Goal: Book appointment/travel/reservation

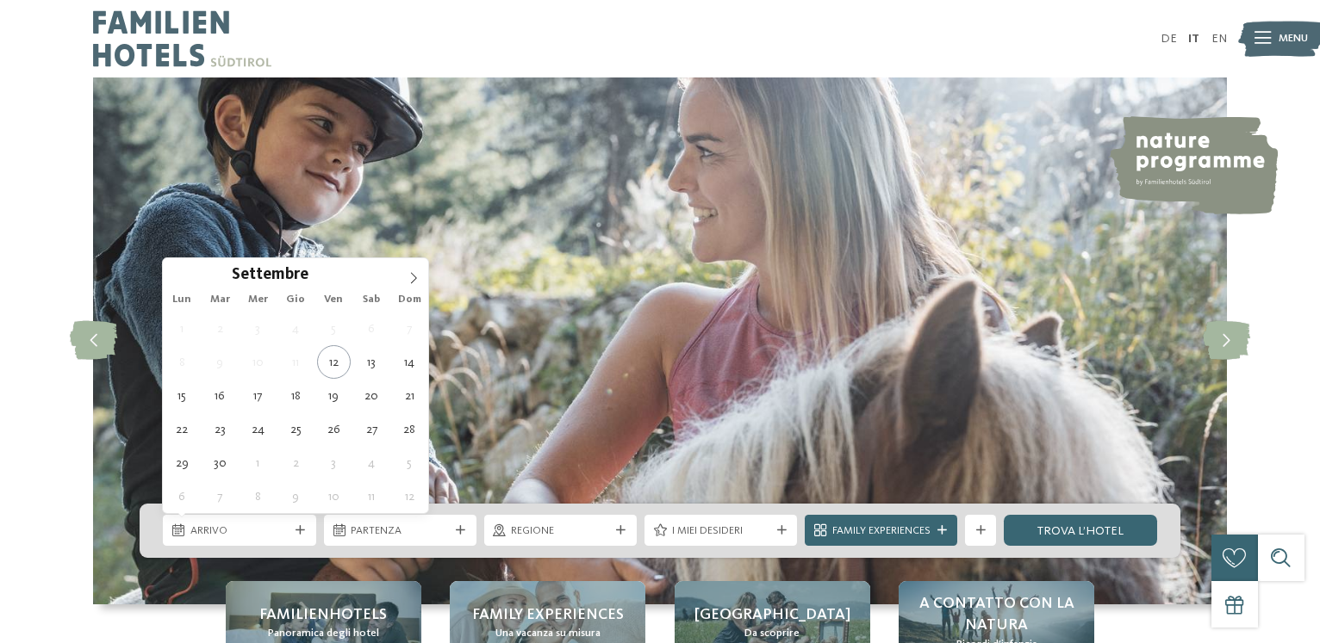
click at [234, 525] on span "Arrivo" at bounding box center [239, 532] width 98 height 16
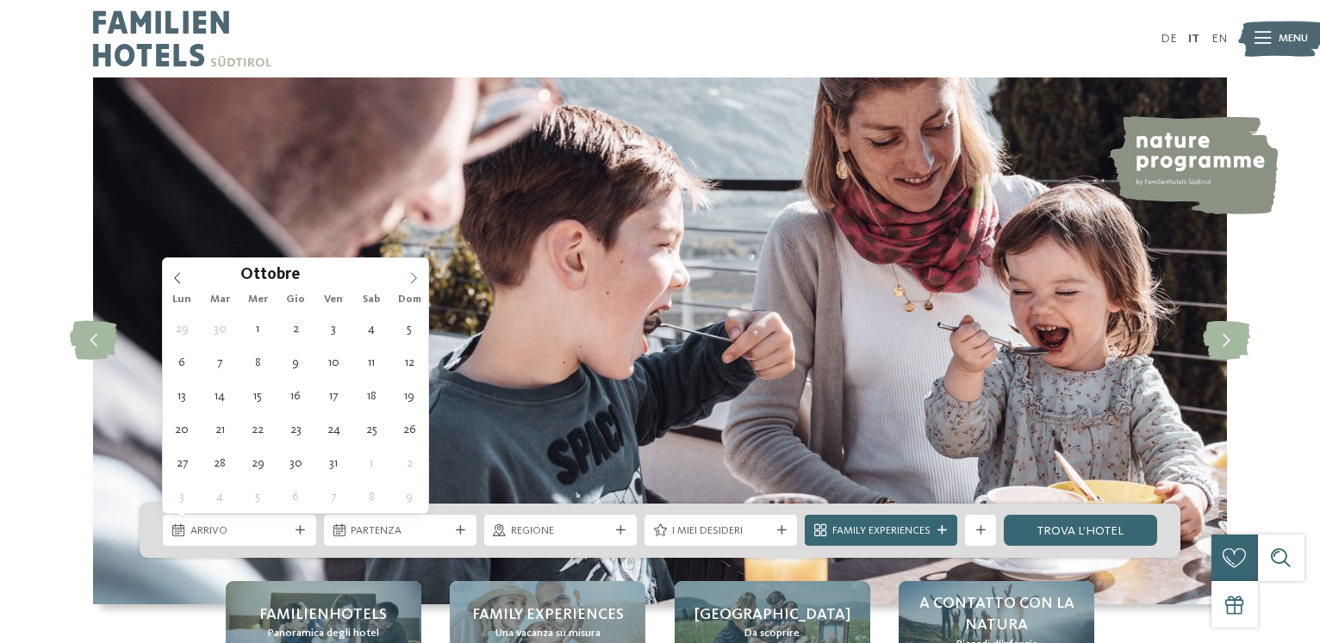
click at [415, 276] on icon at bounding box center [413, 278] width 12 height 12
type div "[DATE]"
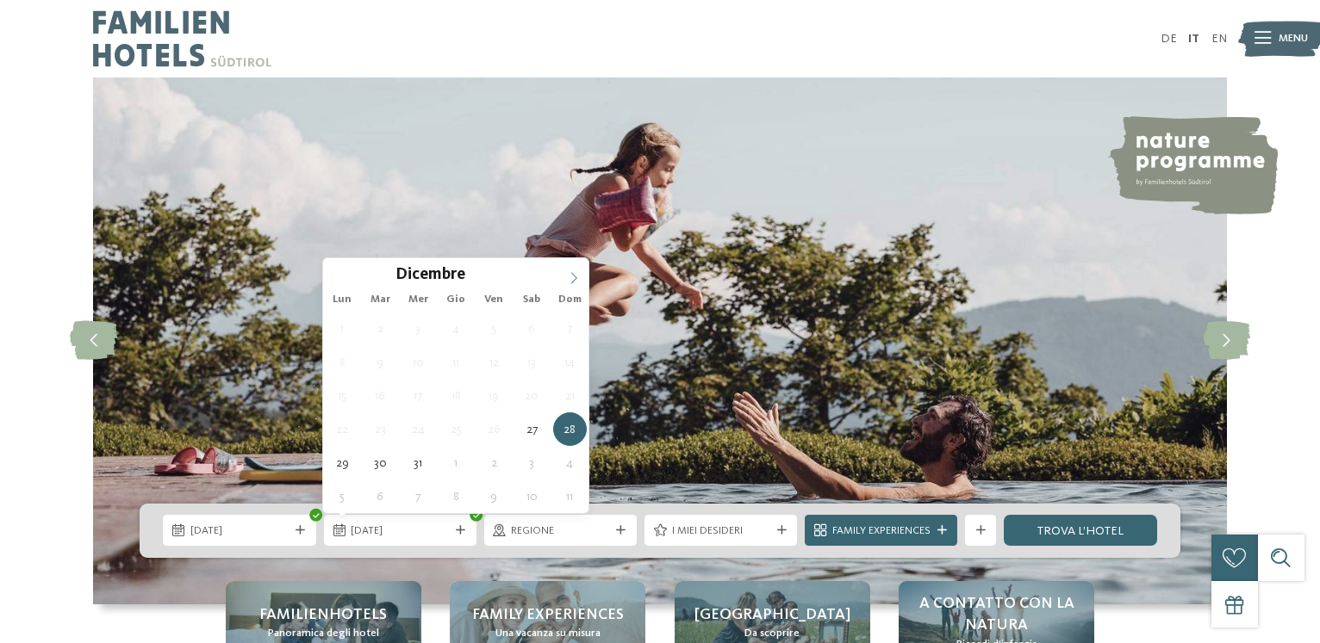
type input "****"
click at [573, 275] on icon at bounding box center [574, 278] width 6 height 11
type div "[DATE]"
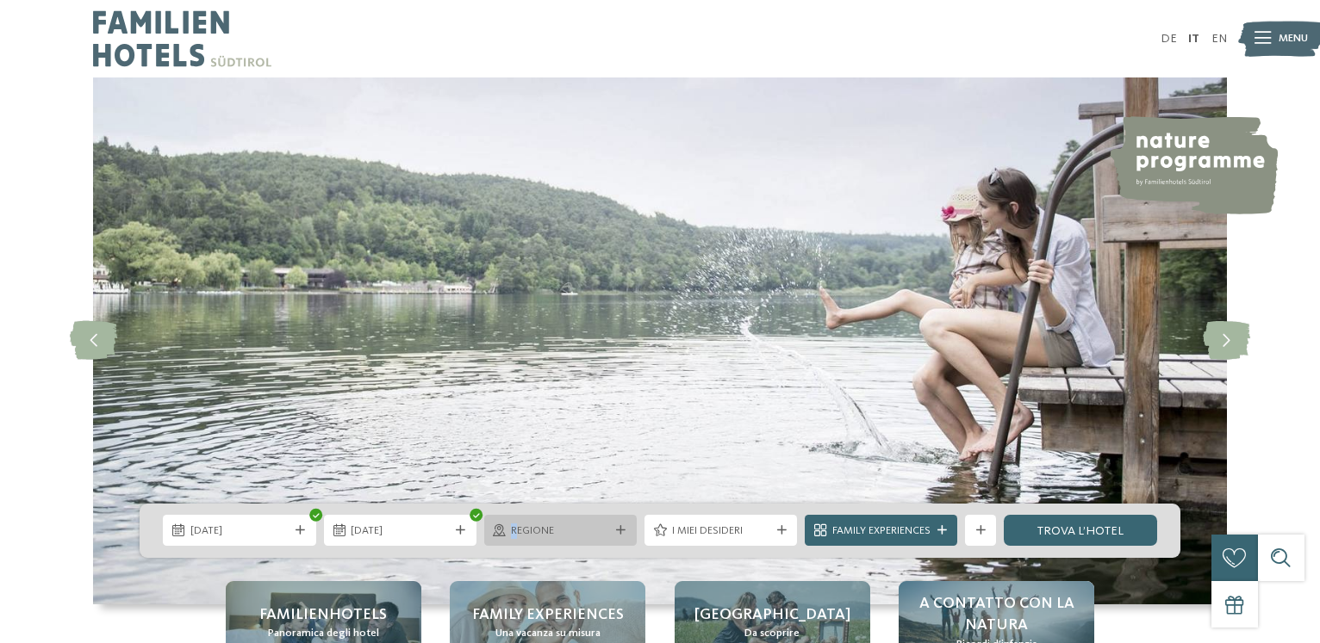
click at [514, 522] on div "Regione" at bounding box center [560, 530] width 152 height 31
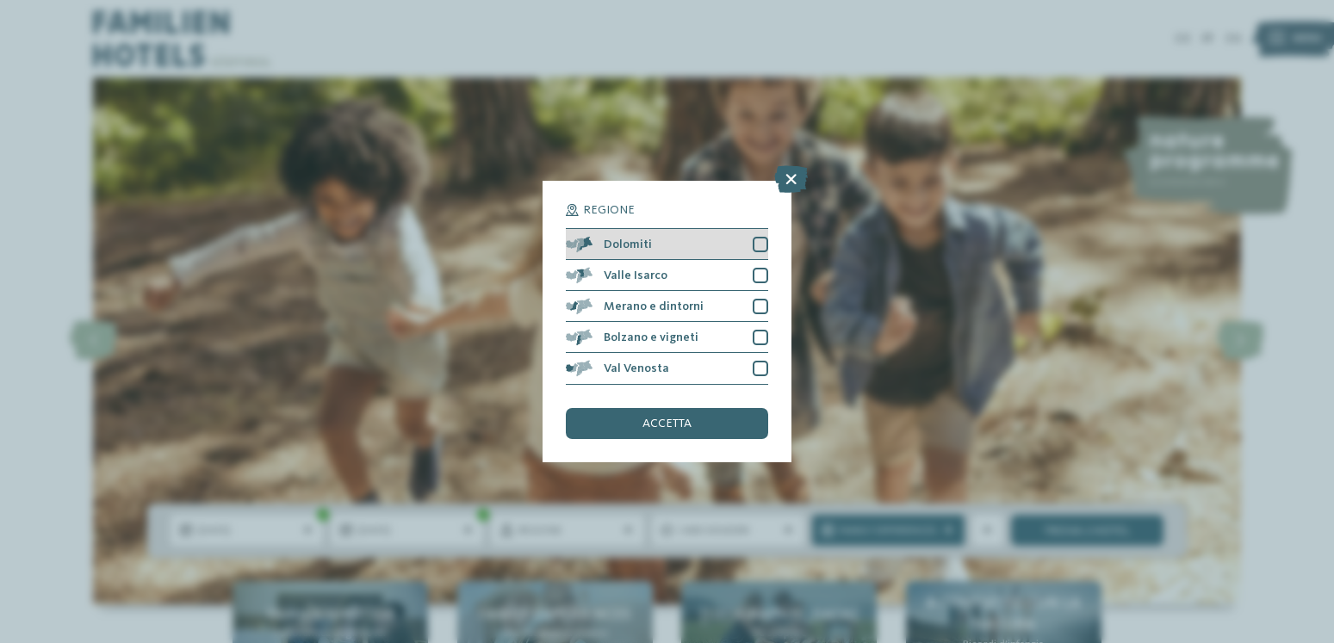
click at [763, 244] on div at bounding box center [761, 245] width 16 height 16
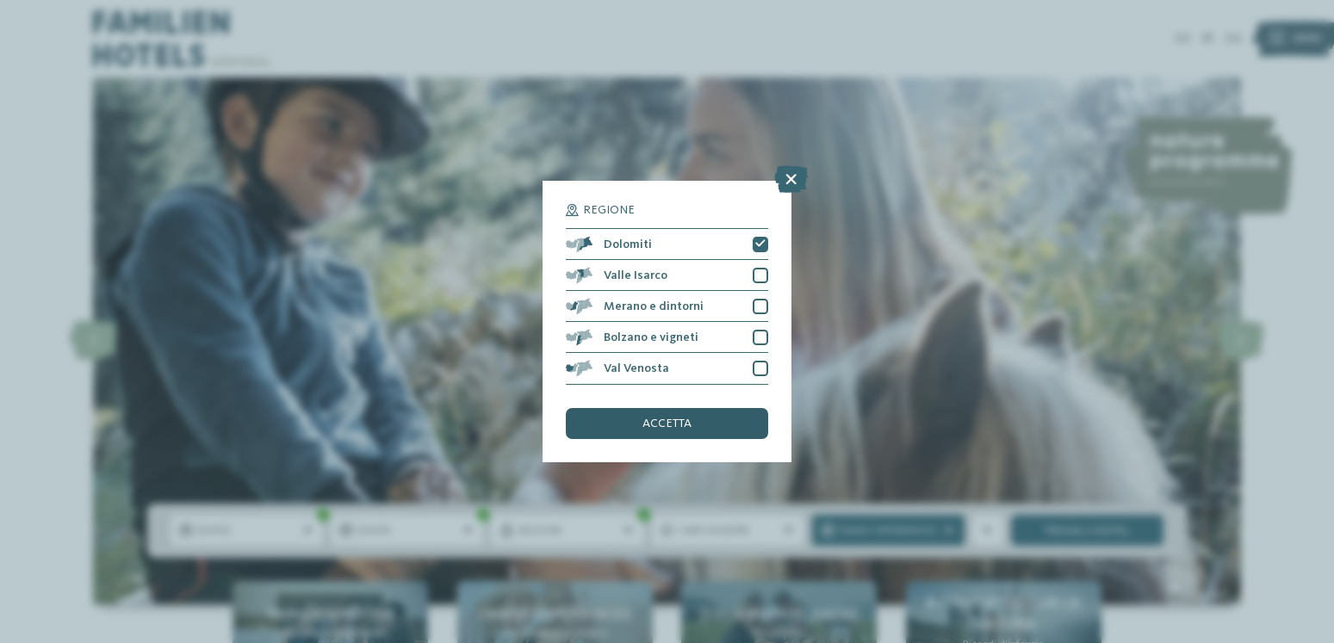
click at [668, 424] on span "accetta" at bounding box center [667, 424] width 49 height 12
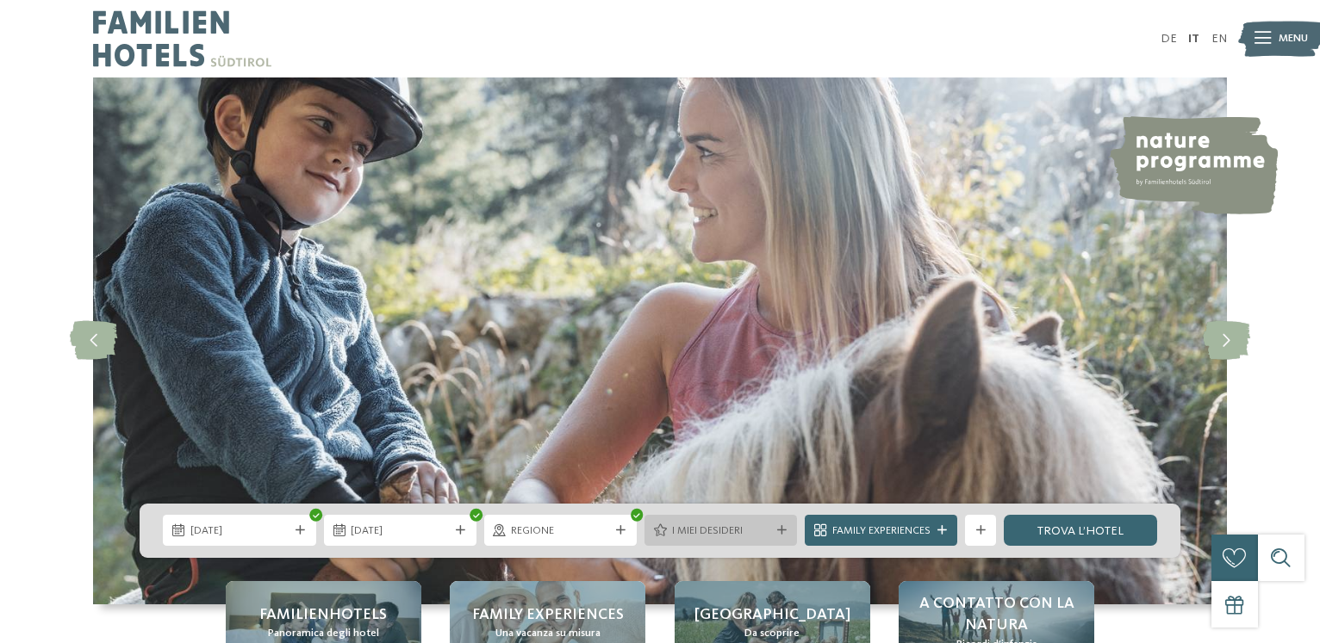
click at [683, 537] on span "I miei desideri" at bounding box center [721, 532] width 98 height 16
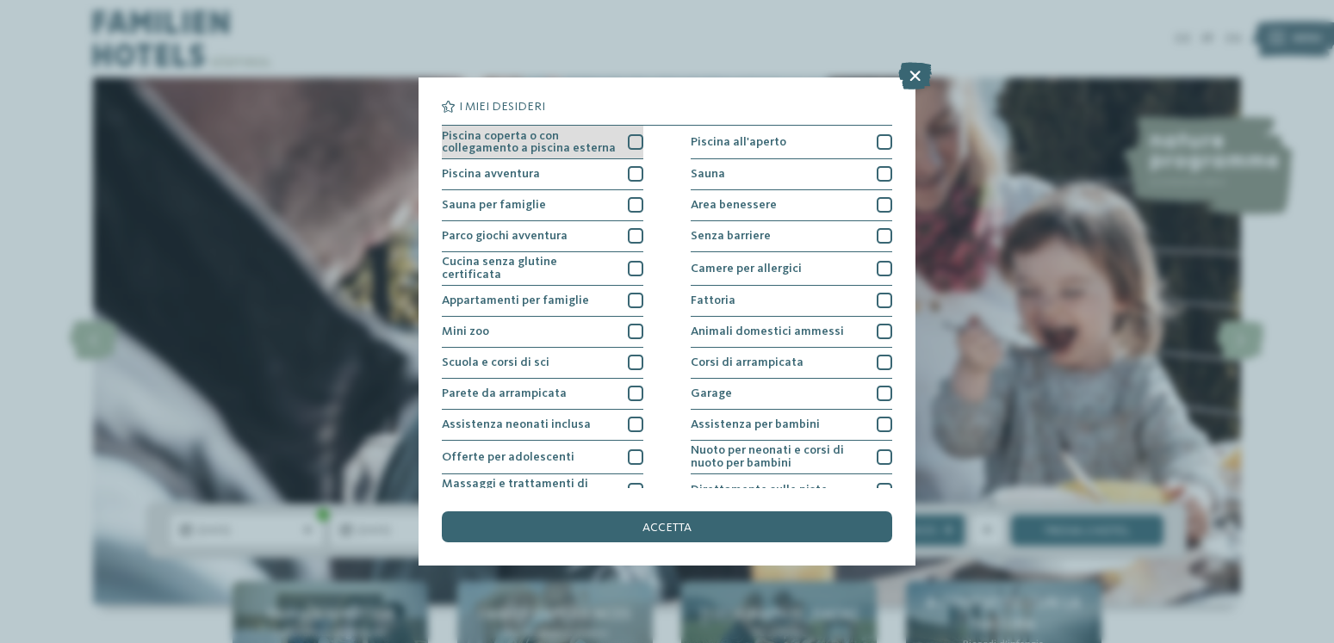
click at [629, 142] on div at bounding box center [636, 142] width 16 height 16
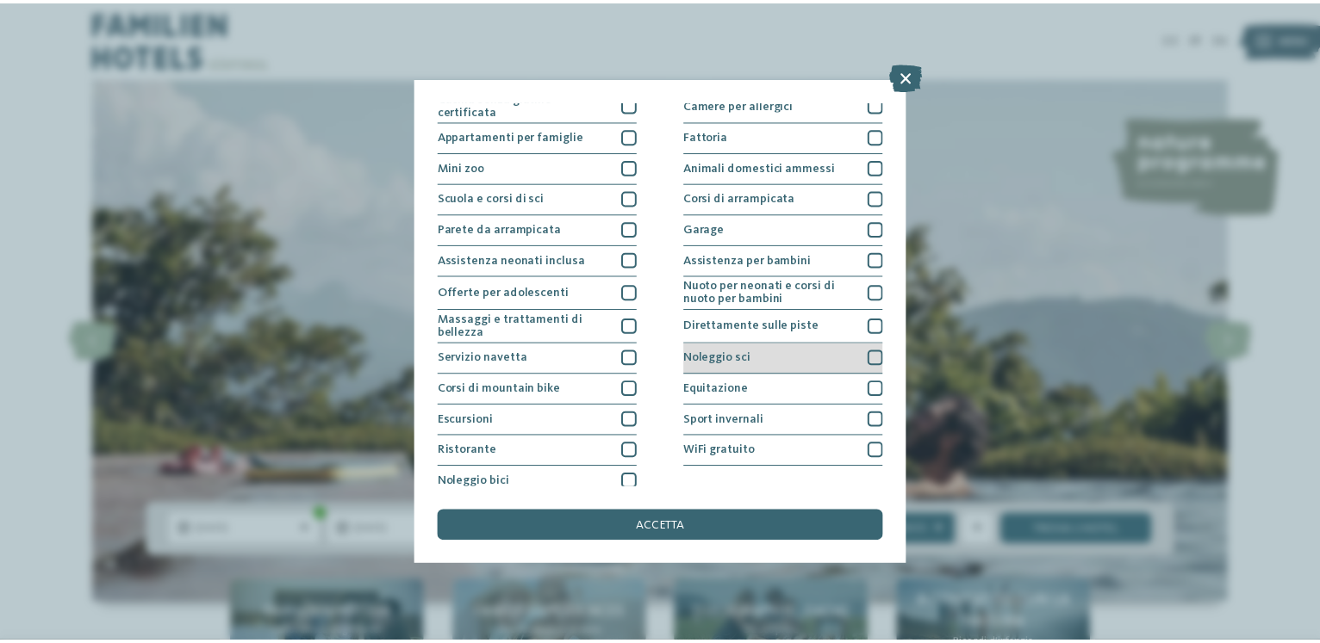
scroll to position [172, 0]
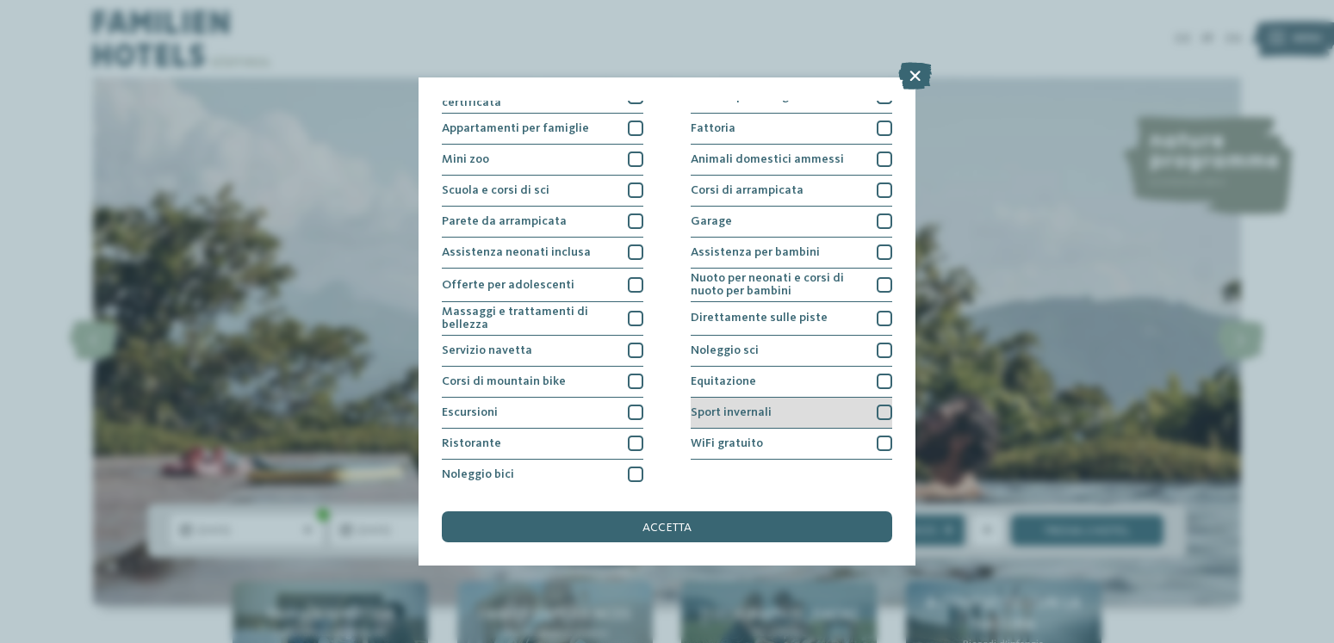
click at [877, 407] on div at bounding box center [885, 413] width 16 height 16
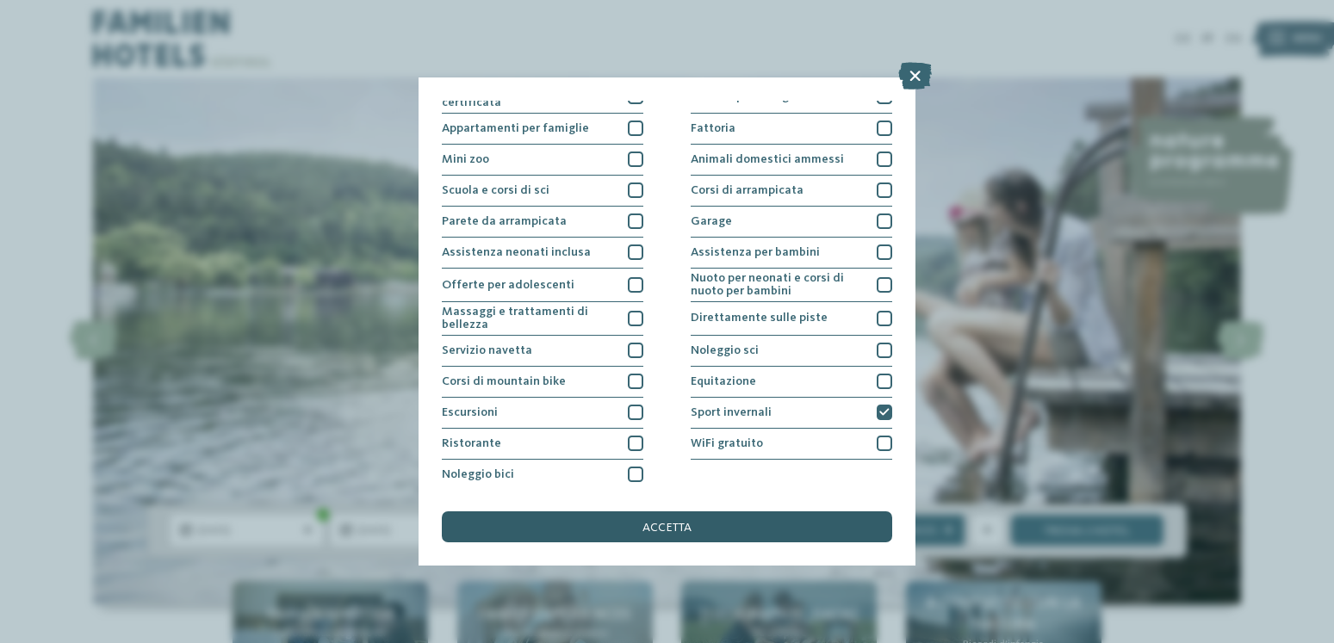
click at [662, 531] on span "accetta" at bounding box center [667, 528] width 49 height 12
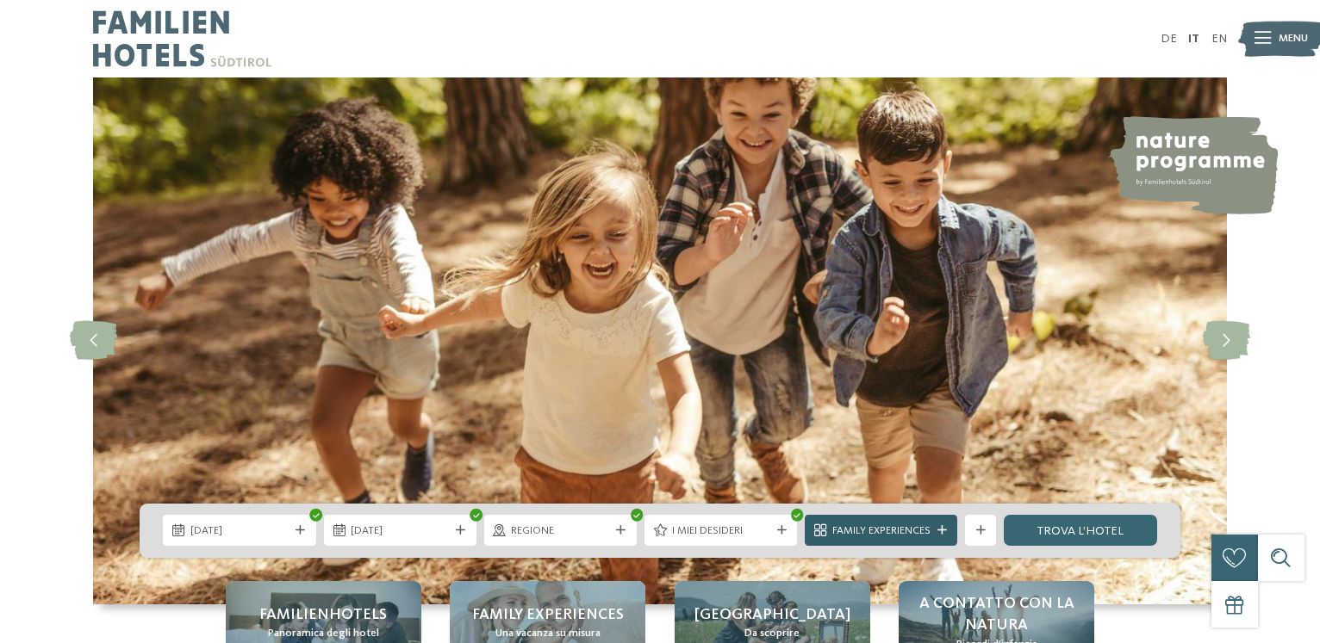
click at [938, 525] on div "Family Experiences" at bounding box center [881, 530] width 152 height 31
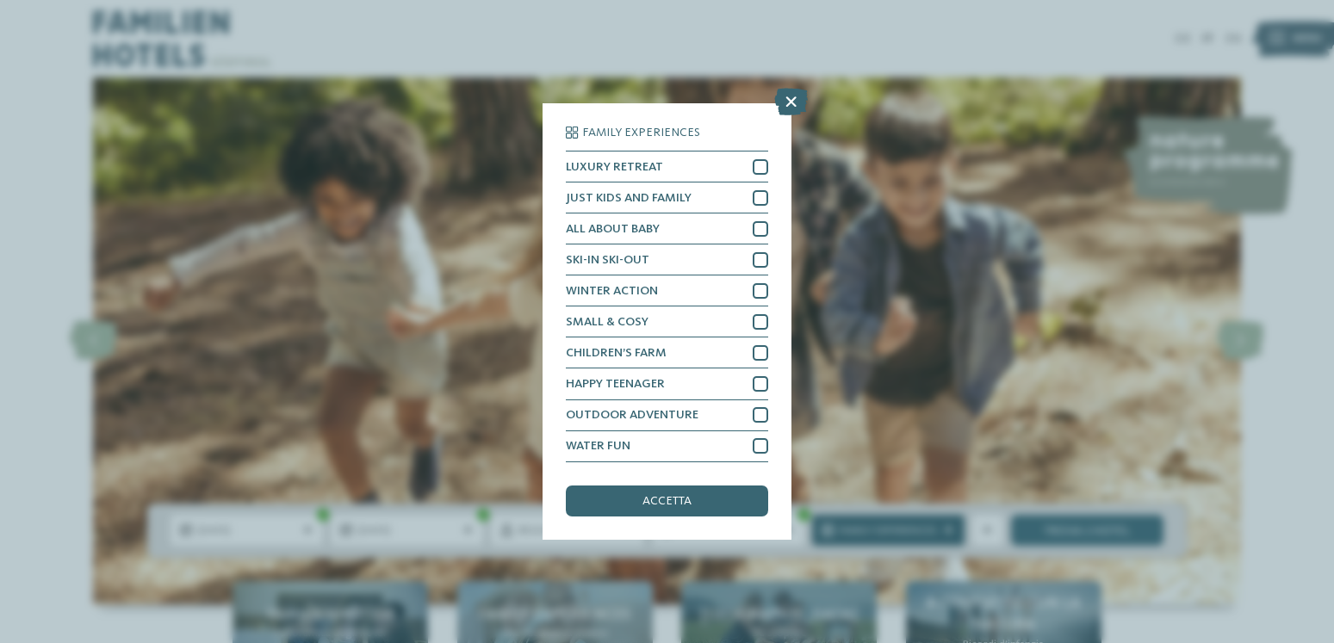
click at [938, 525] on div "Family Experiences LUXURY RETREAT JUST KIDS AND FAMILY" at bounding box center [667, 321] width 1334 height 643
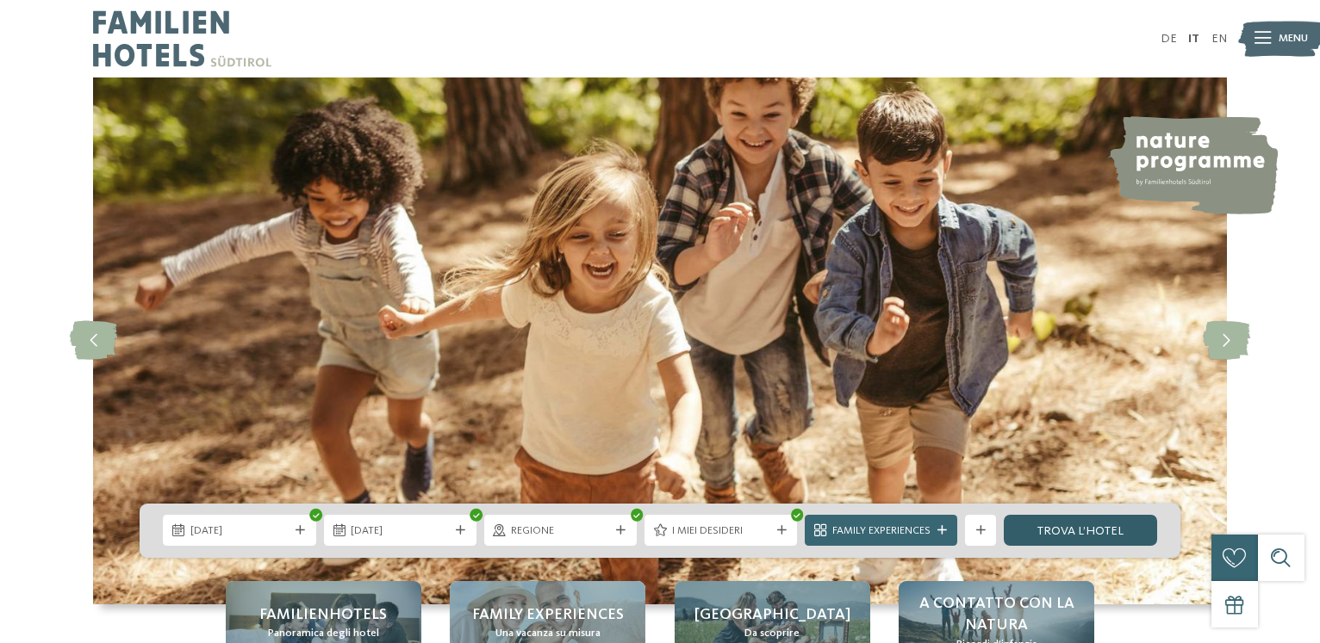
click at [1053, 525] on link "trova l’hotel" at bounding box center [1080, 530] width 152 height 31
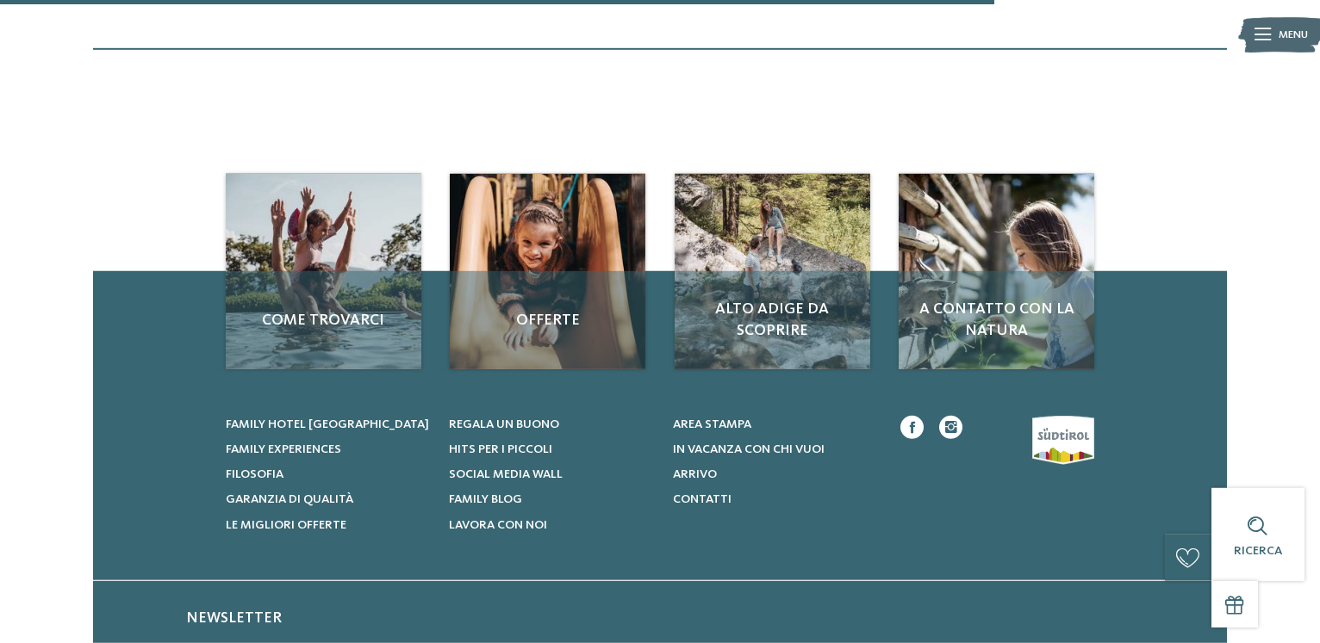
scroll to position [1642, 0]
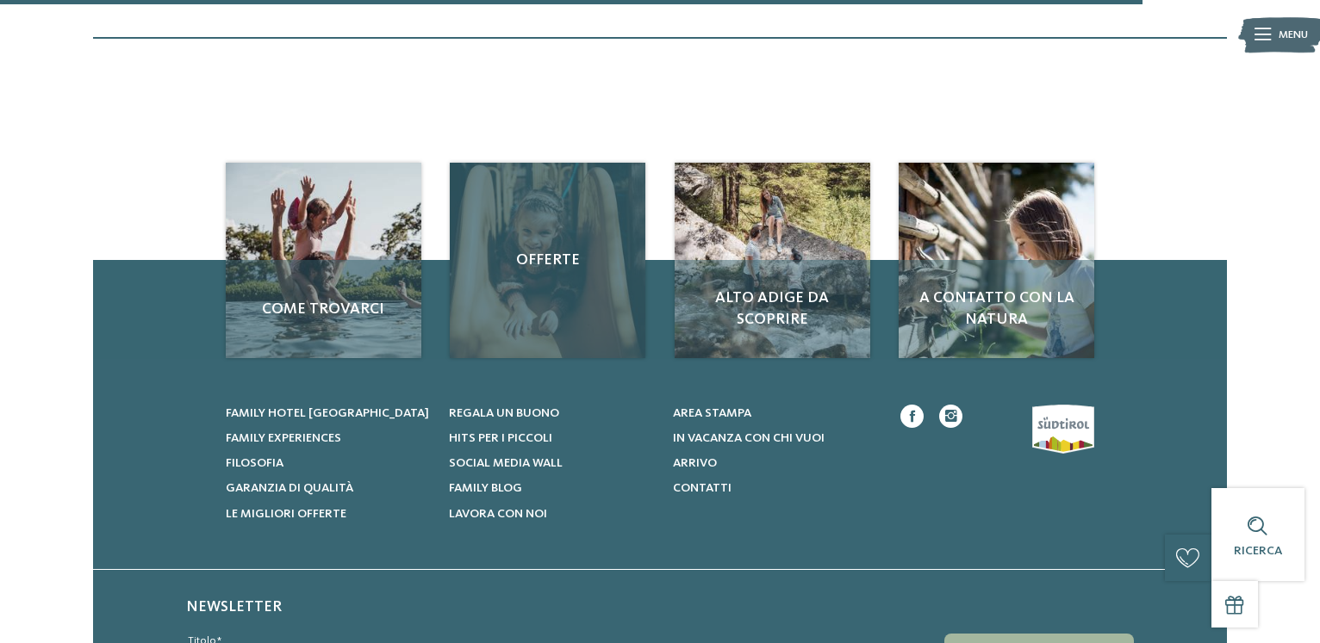
click at [535, 255] on span "Offerte" at bounding box center [547, 261] width 165 height 22
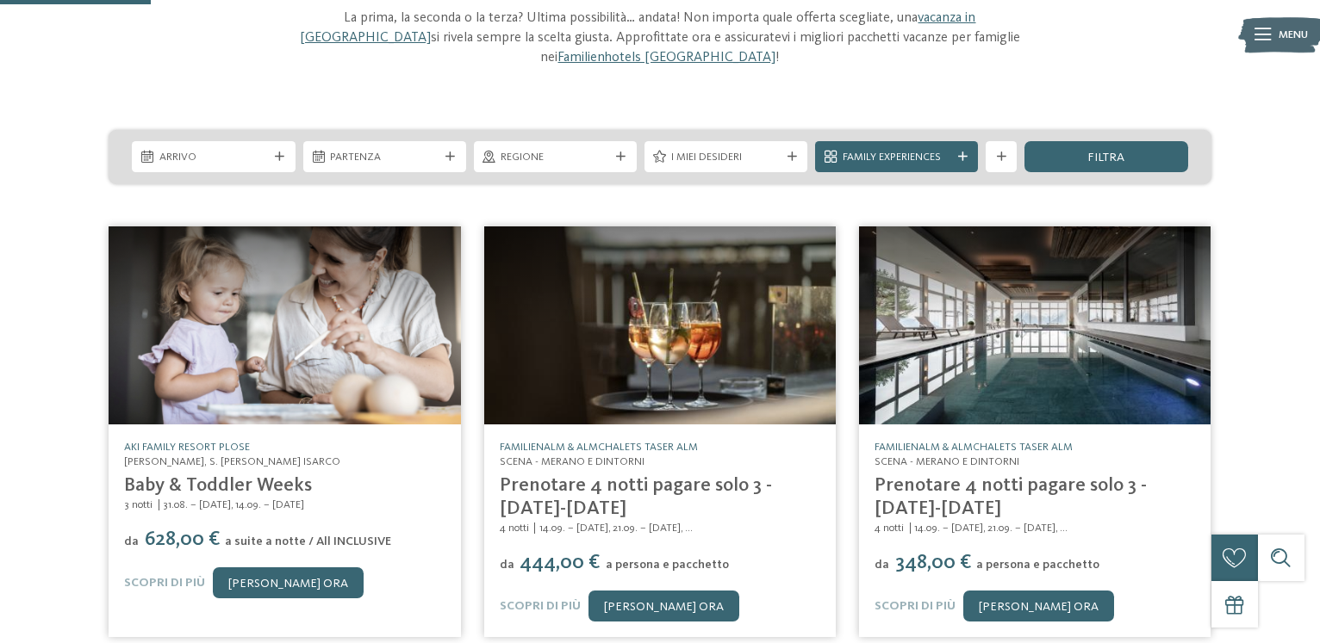
scroll to position [176, 0]
click at [263, 152] on span "Arrivo" at bounding box center [213, 158] width 109 height 16
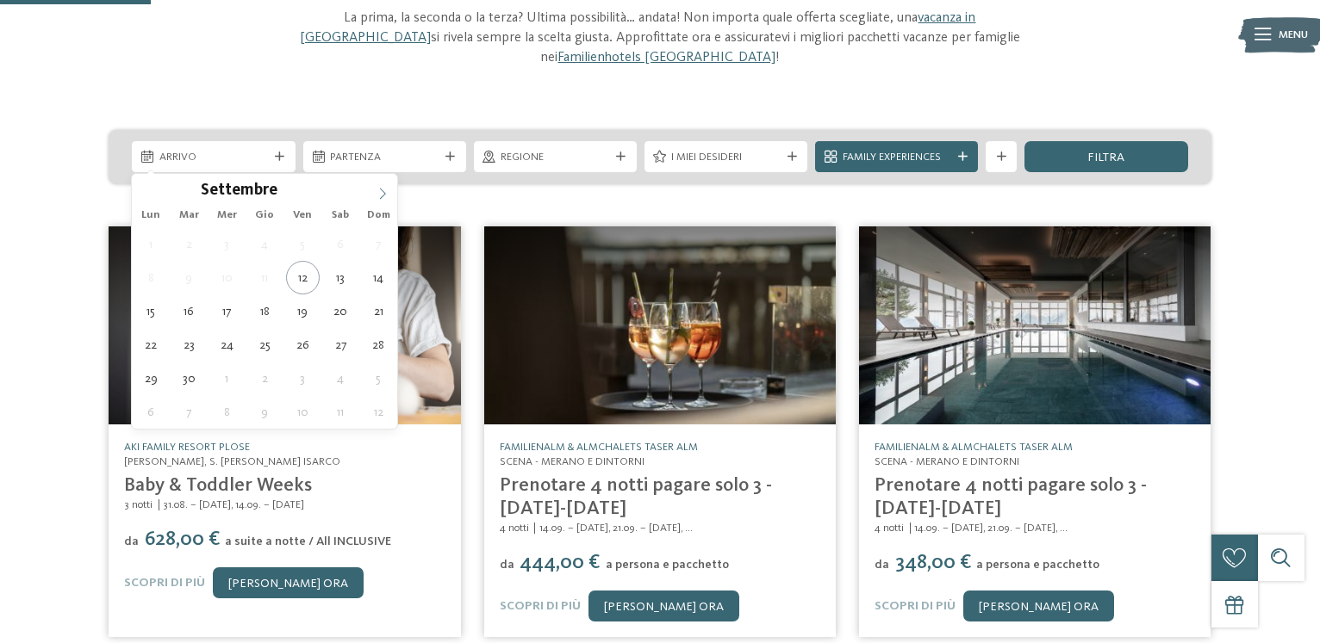
click at [379, 189] on icon at bounding box center [382, 194] width 12 height 12
click at [379, 227] on div "AKI Family Resort PLOSE Meluno, S. Andrea Bressanone - Valle Isarco Baby & Todd…" at bounding box center [284, 432] width 351 height 411
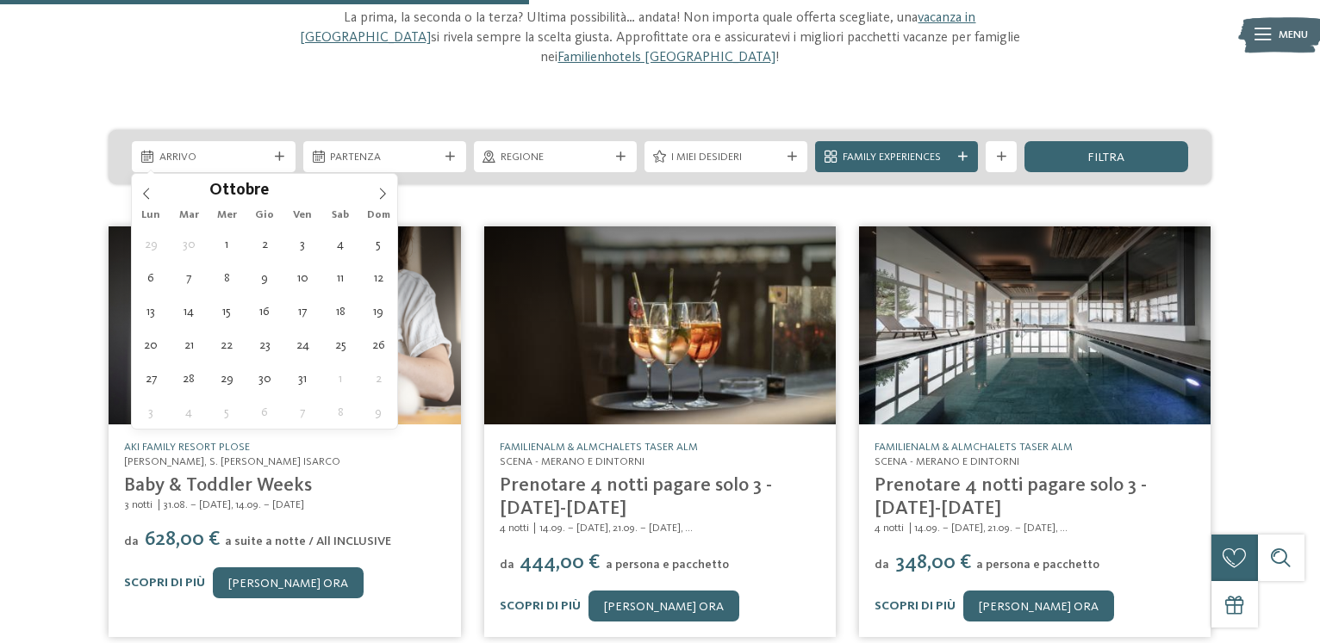
click at [382, 227] on div "AKI Family Resort PLOSE Meluno, S. Andrea Bressanone - Valle Isarco Baby & Todd…" at bounding box center [284, 432] width 351 height 411
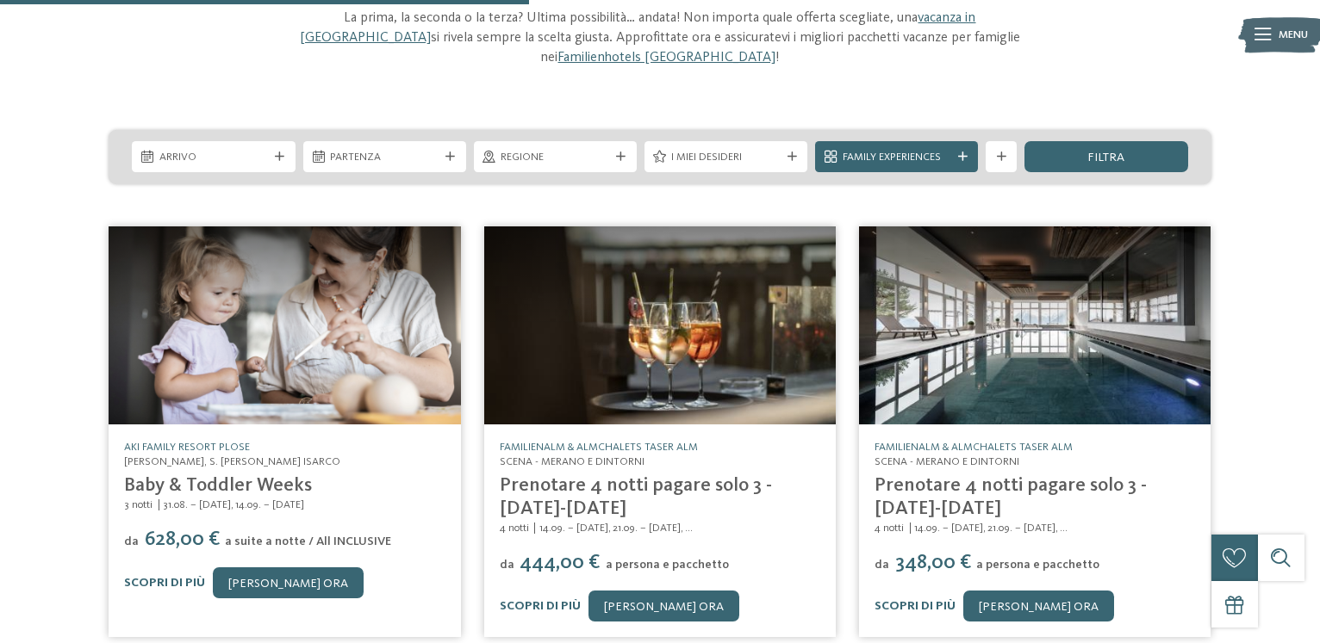
scroll to position [615, 0]
